Goal: Transaction & Acquisition: Purchase product/service

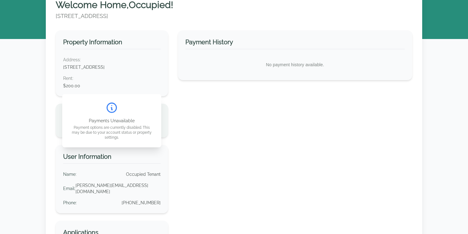
scroll to position [32, 0]
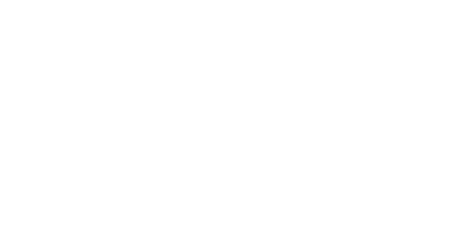
scroll to position [32, 0]
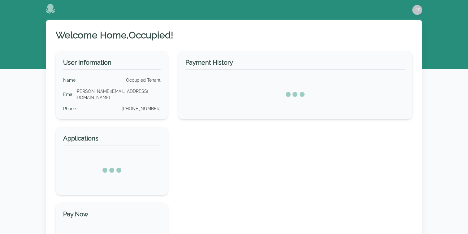
scroll to position [32, 0]
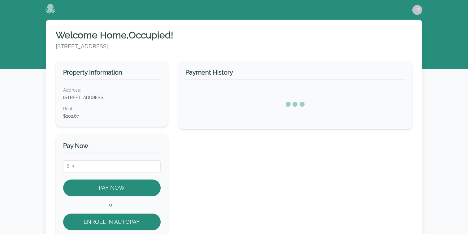
scroll to position [32, 0]
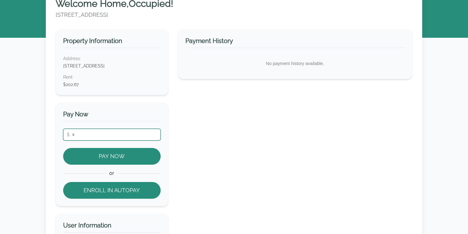
click at [130, 133] on input "number" at bounding box center [111, 135] width 97 height 12
type input "******"
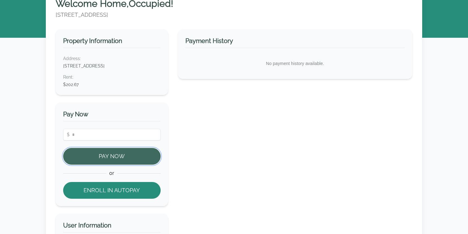
click at [114, 157] on button "Pay Now" at bounding box center [111, 156] width 97 height 17
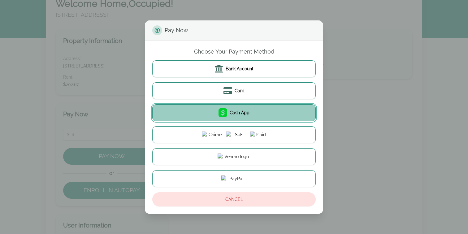
click at [216, 105] on button "Cash App" at bounding box center [233, 112] width 163 height 17
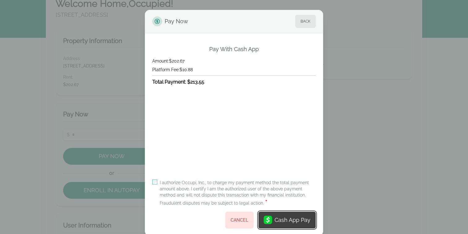
click at [291, 218] on div "Cash App Pay" at bounding box center [292, 220] width 36 height 9
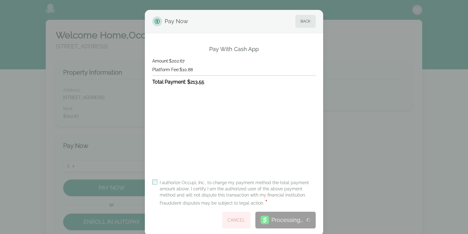
scroll to position [0, 0]
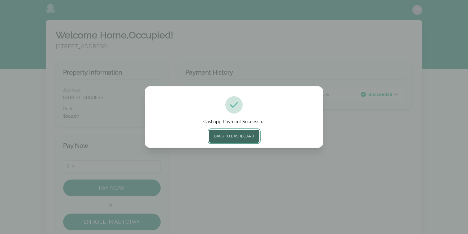
click at [235, 138] on button "Back to Dashboard" at bounding box center [234, 136] width 50 height 13
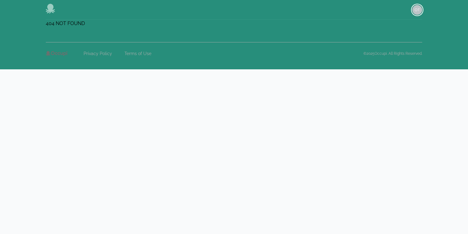
click at [416, 11] on img "button" at bounding box center [417, 10] width 10 height 10
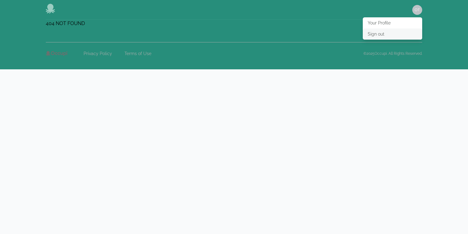
click at [376, 36] on button "Sign out" at bounding box center [391, 33] width 59 height 11
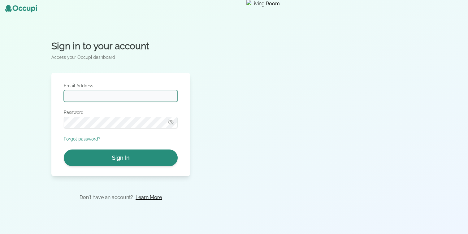
type input "**********"
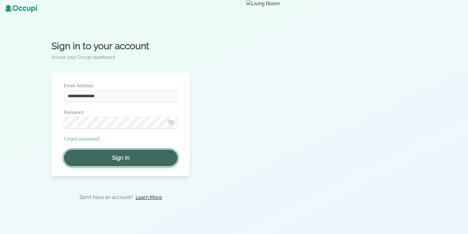
click at [134, 160] on button "Sign In" at bounding box center [121, 157] width 114 height 17
